Goal: Navigation & Orientation: Find specific page/section

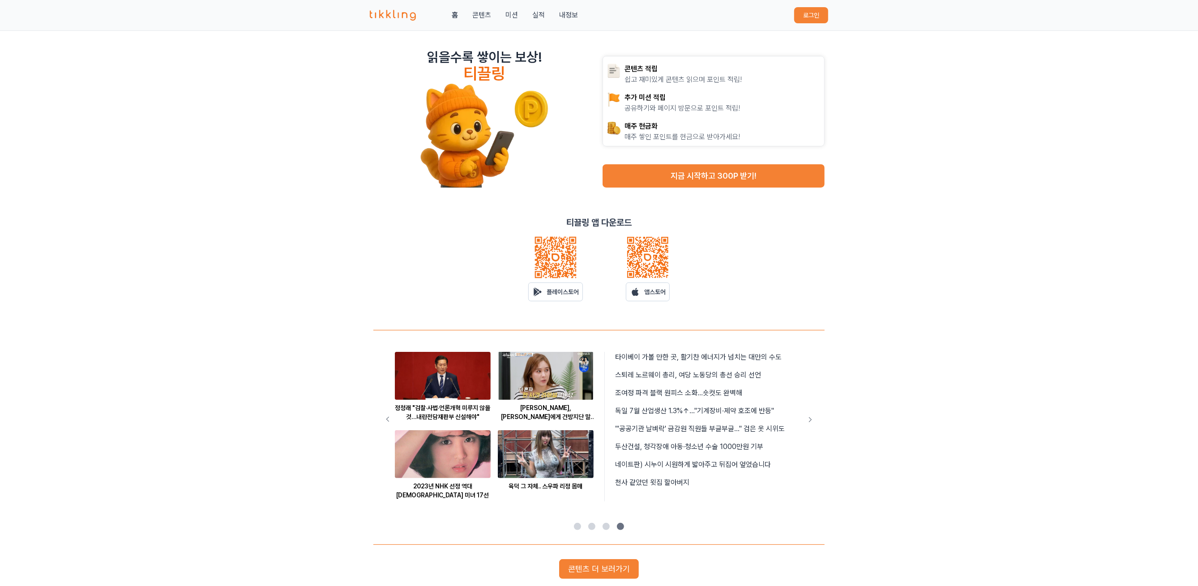
click at [824, 21] on button "로그인" at bounding box center [811, 15] width 34 height 16
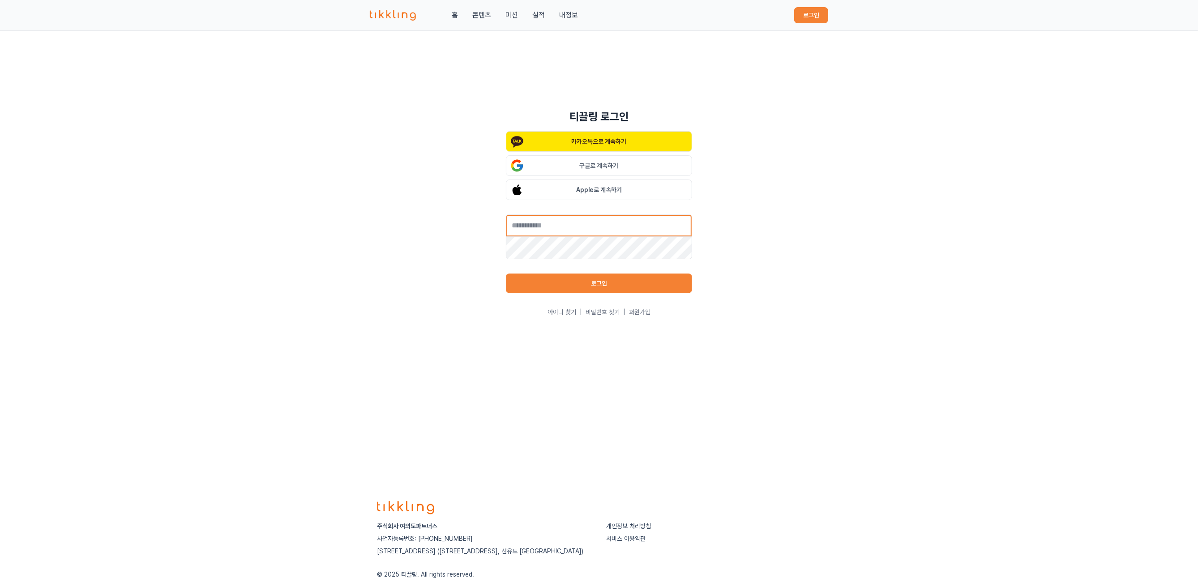
click at [606, 226] on input "text" at bounding box center [599, 225] width 186 height 22
type input "**********"
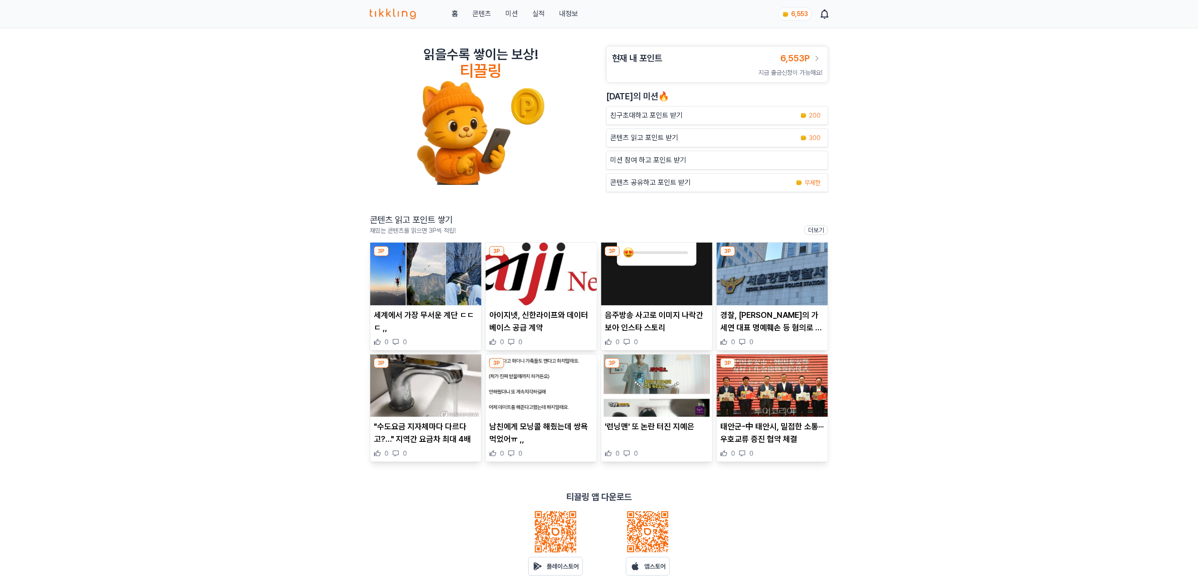
click at [451, 289] on img at bounding box center [425, 274] width 111 height 63
click at [532, 263] on img at bounding box center [541, 274] width 111 height 63
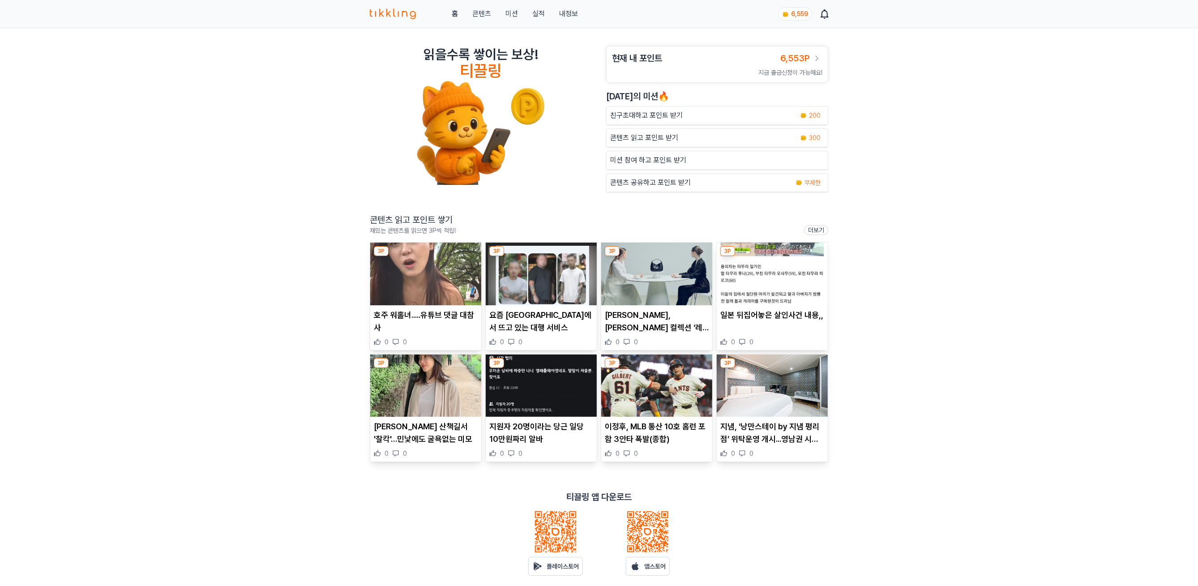
click at [655, 321] on p "루이까또즈, 신규 컬렉션 ‘레끌라’ 공식 출시" at bounding box center [657, 321] width 104 height 25
click at [798, 263] on img at bounding box center [771, 274] width 111 height 63
click at [440, 362] on img at bounding box center [425, 385] width 111 height 63
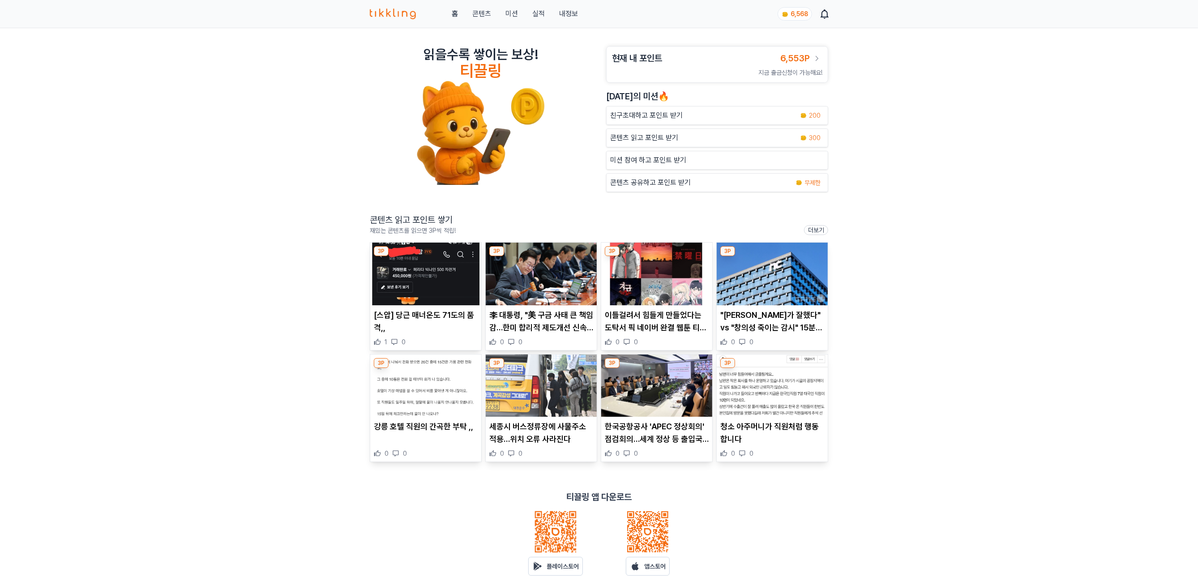
click at [546, 390] on img at bounding box center [541, 385] width 111 height 63
click at [438, 289] on img at bounding box center [425, 274] width 111 height 63
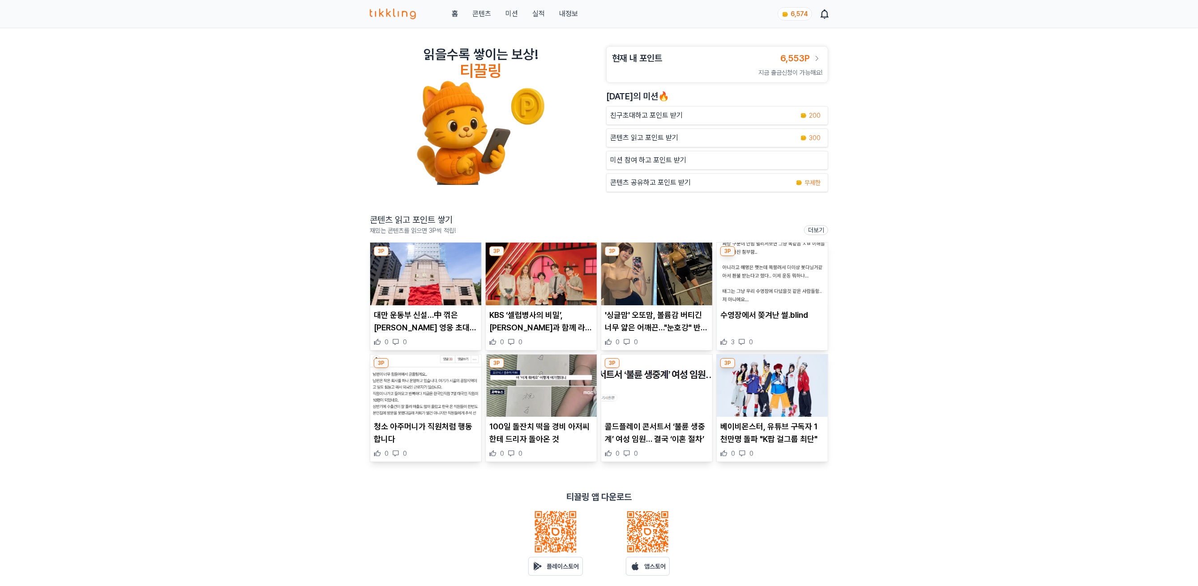
click at [541, 270] on img at bounding box center [541, 274] width 111 height 63
click at [405, 277] on img at bounding box center [425, 274] width 111 height 63
click at [659, 276] on img at bounding box center [656, 274] width 111 height 63
click at [486, 17] on link "콘텐츠" at bounding box center [481, 14] width 19 height 11
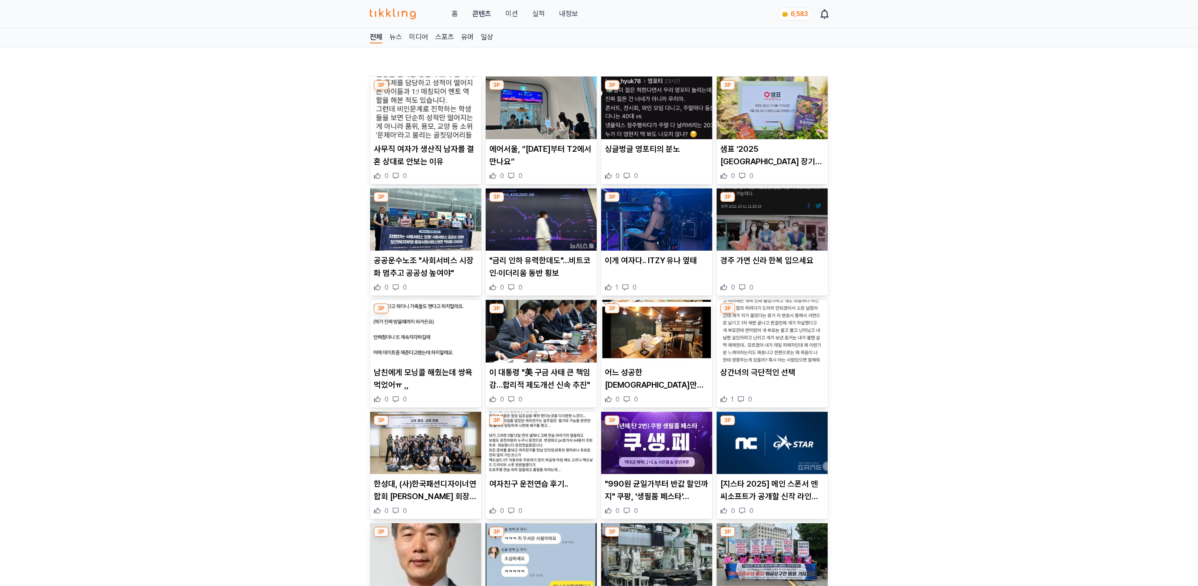
click at [422, 128] on img at bounding box center [425, 108] width 111 height 63
click at [533, 129] on img at bounding box center [541, 108] width 111 height 63
click at [652, 127] on img at bounding box center [656, 108] width 111 height 63
click at [755, 110] on img at bounding box center [771, 108] width 111 height 63
click at [403, 236] on img at bounding box center [425, 219] width 111 height 63
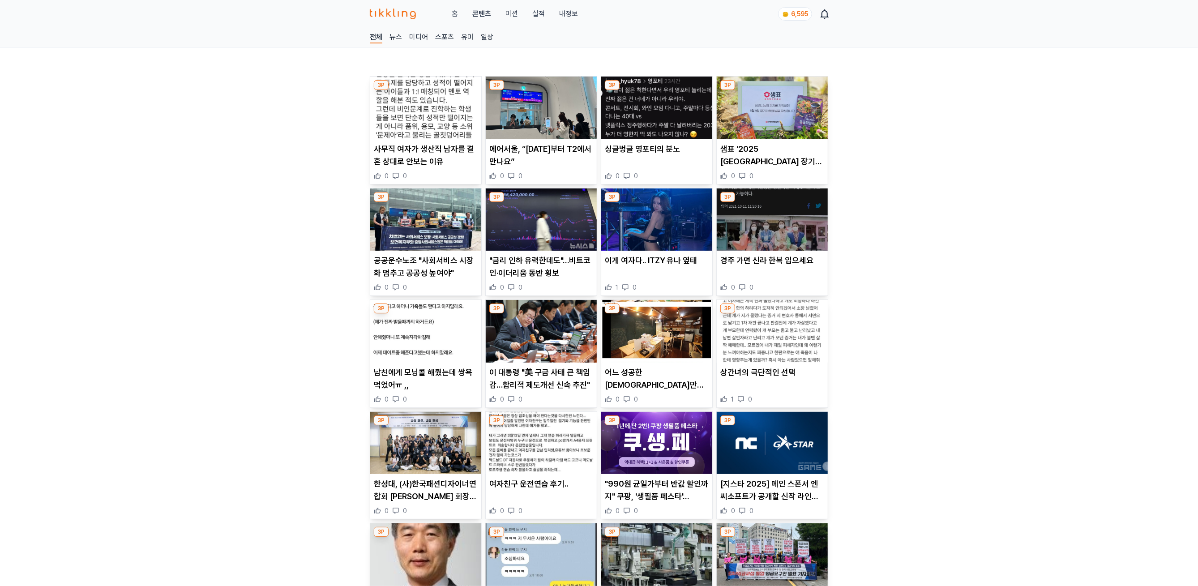
click at [557, 247] on img at bounding box center [541, 219] width 111 height 63
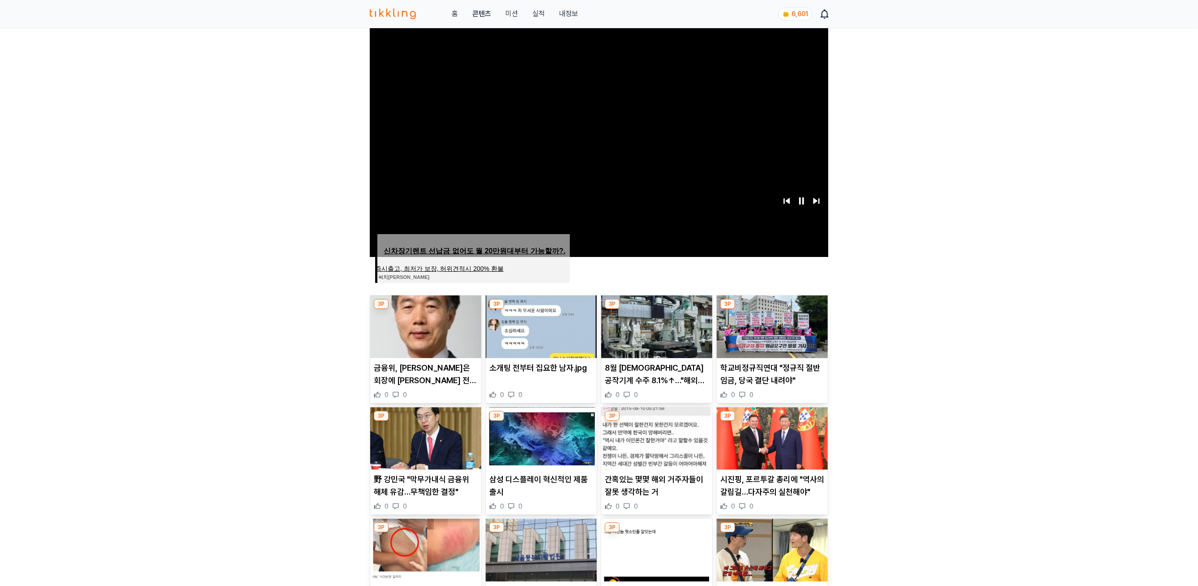
scroll to position [162, 0]
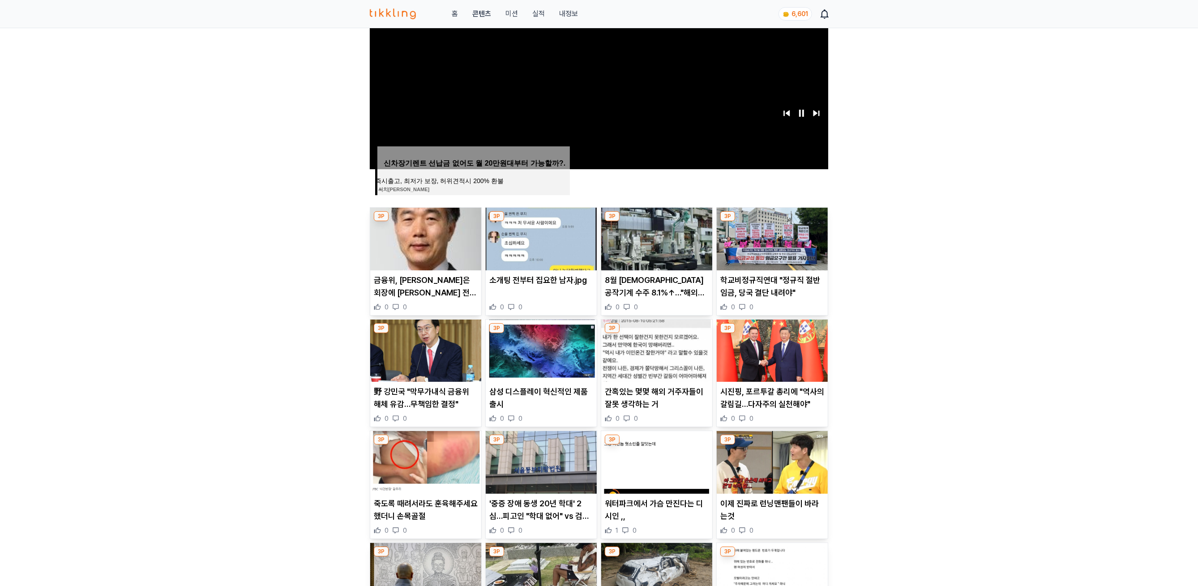
click at [429, 256] on img at bounding box center [425, 239] width 111 height 63
click at [774, 362] on img at bounding box center [771, 351] width 111 height 63
click at [428, 459] on img at bounding box center [425, 462] width 111 height 63
click at [536, 454] on img at bounding box center [541, 462] width 111 height 63
click at [551, 462] on img at bounding box center [541, 462] width 111 height 63
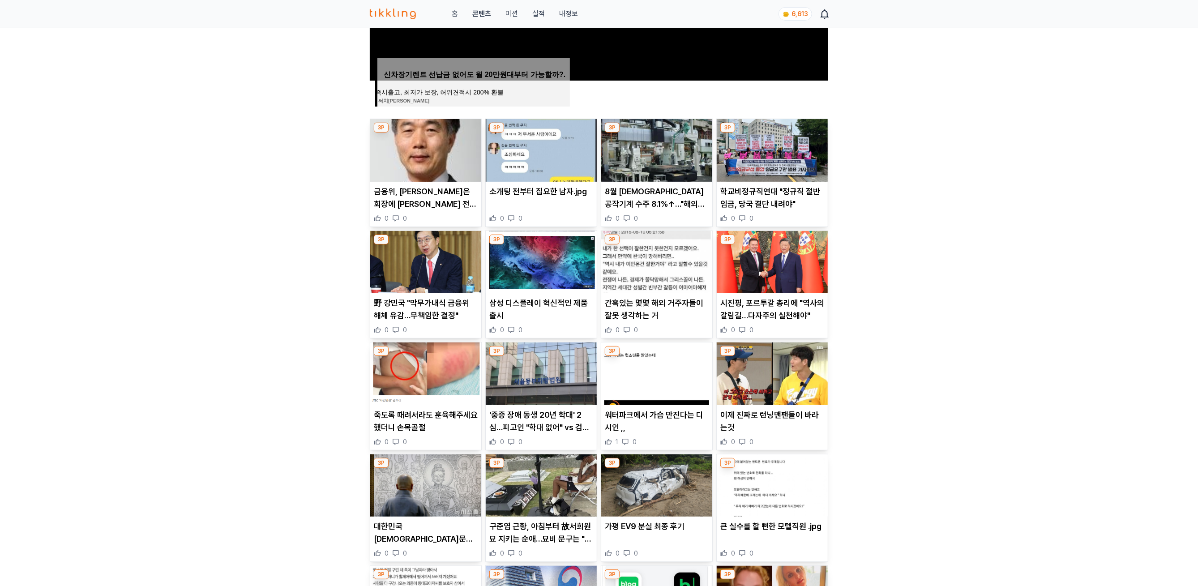
scroll to position [361, 0]
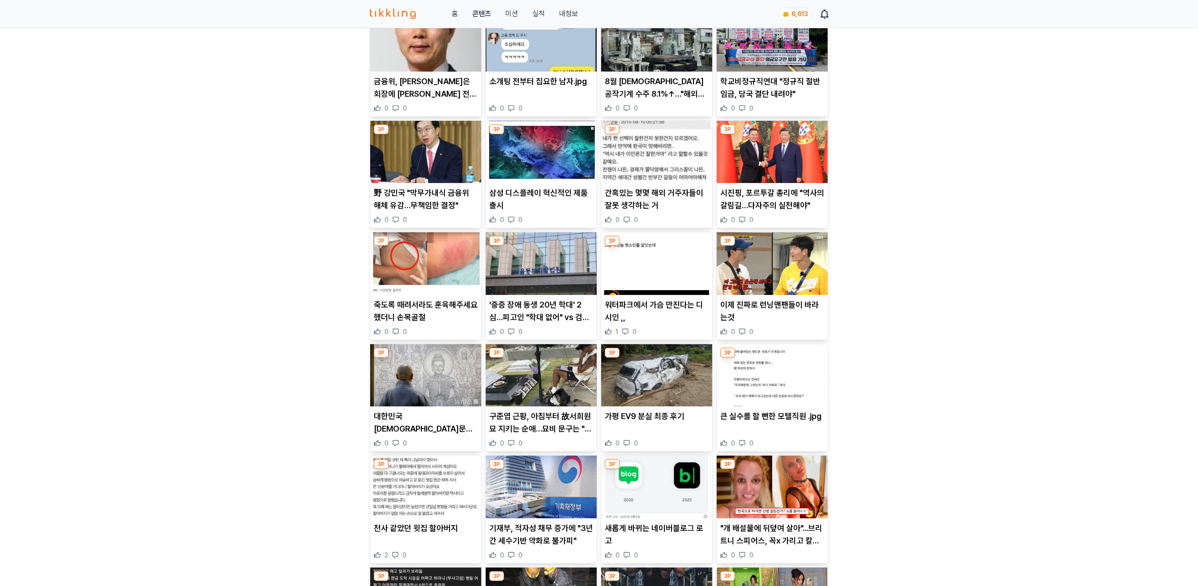
click at [750, 260] on img at bounding box center [771, 263] width 111 height 63
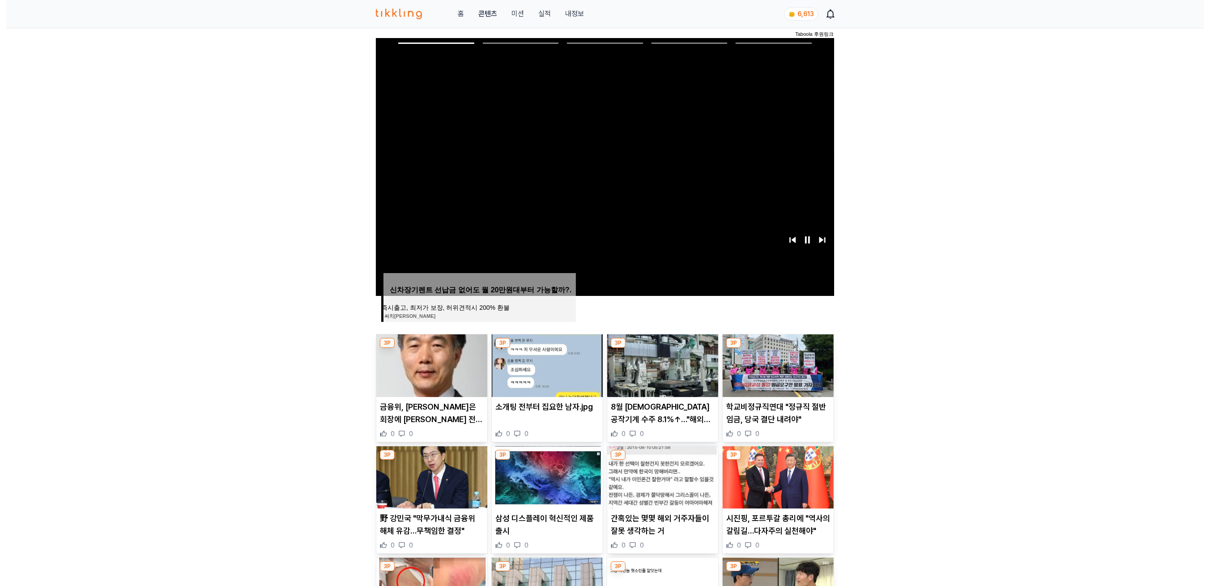
scroll to position [36, 0]
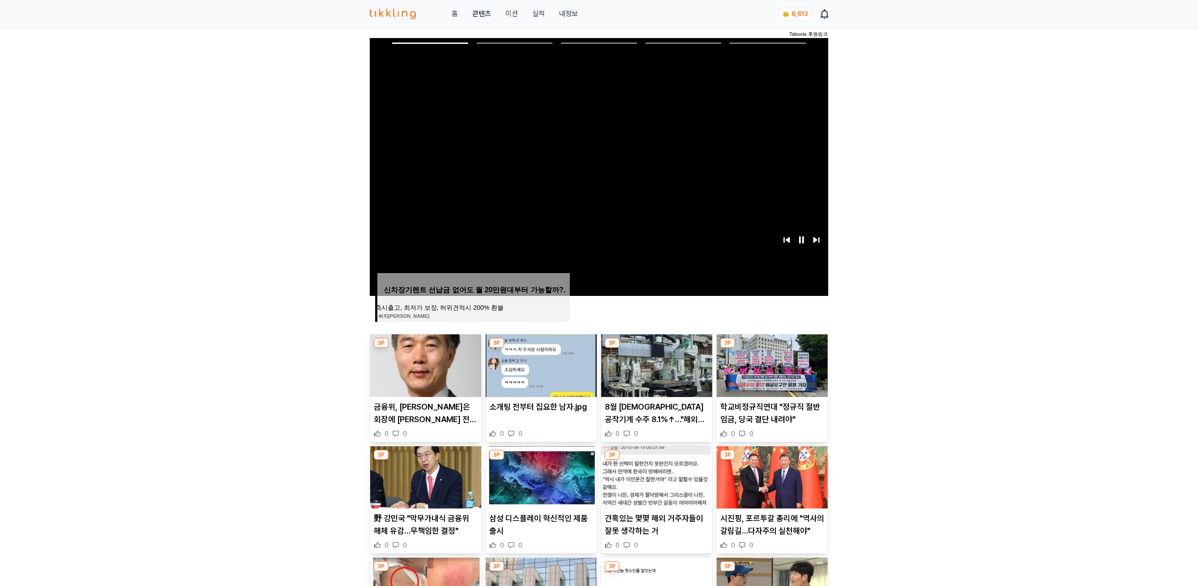
click at [568, 17] on link "내정보" at bounding box center [568, 14] width 19 height 11
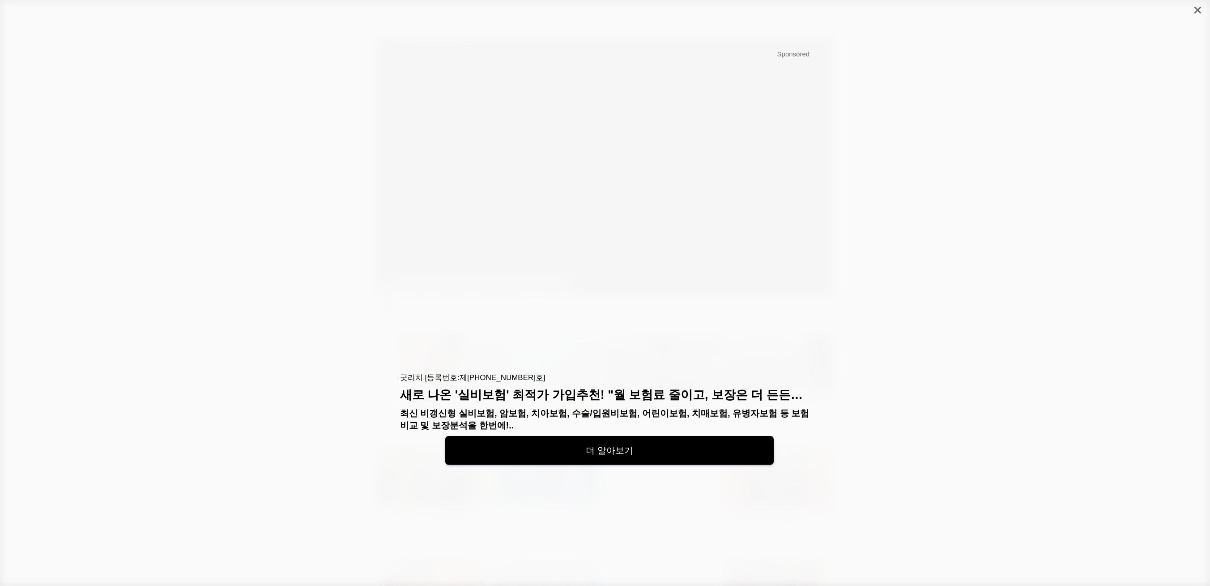
click at [1196, 18] on div at bounding box center [1197, 10] width 25 height 20
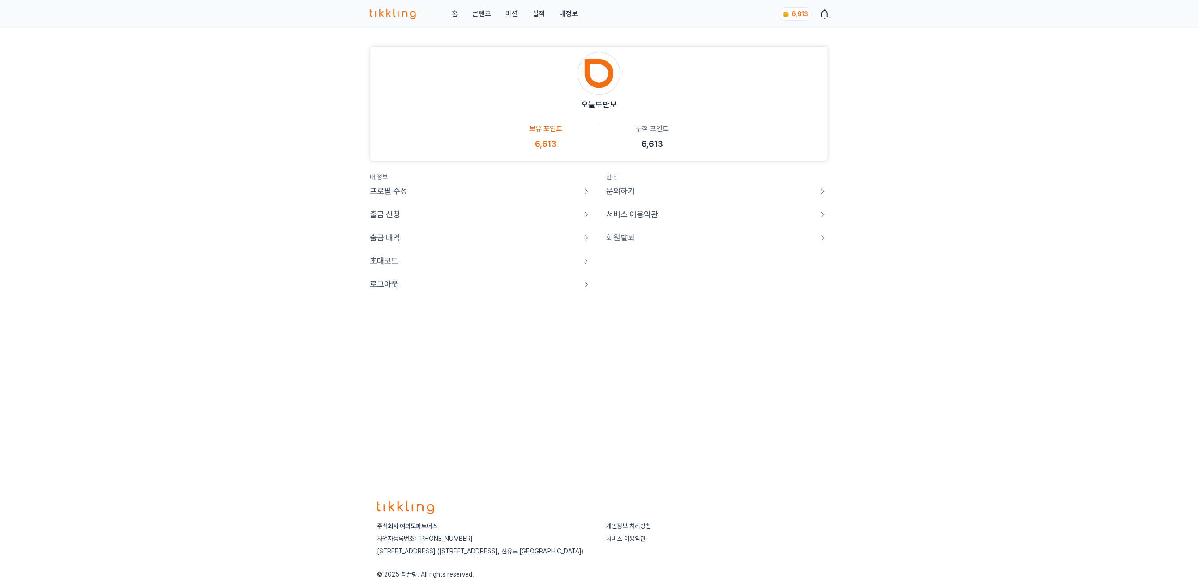
click at [383, 293] on main "오늘도만보 보유 포인트 6,613 누적 포인트 6,613 내 정보 프로필 수정 출금 신청 출금 내역 초대코드 로그아웃 안내 문의하기 서비스 이…" at bounding box center [599, 169] width 458 height 252
click at [383, 289] on p "로그아웃" at bounding box center [384, 284] width 29 height 13
